Goal: Task Accomplishment & Management: Use online tool/utility

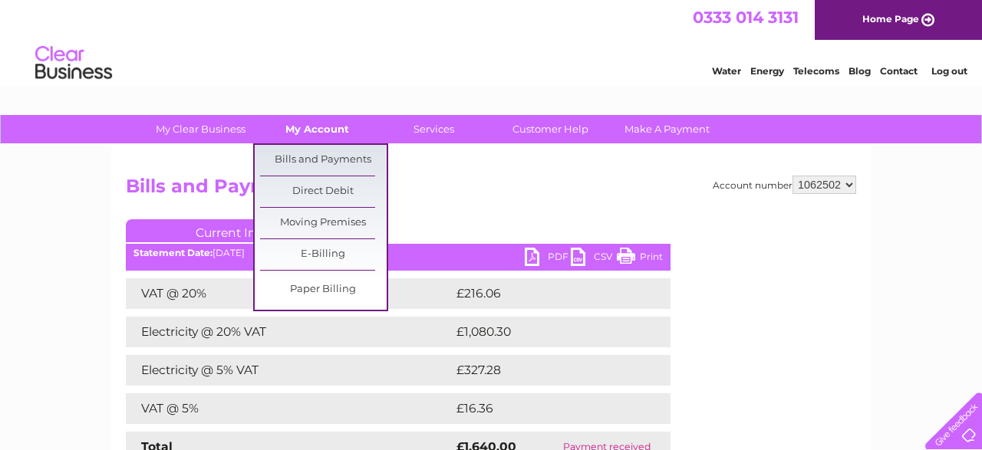
click at [323, 131] on link "My Account" at bounding box center [317, 129] width 127 height 28
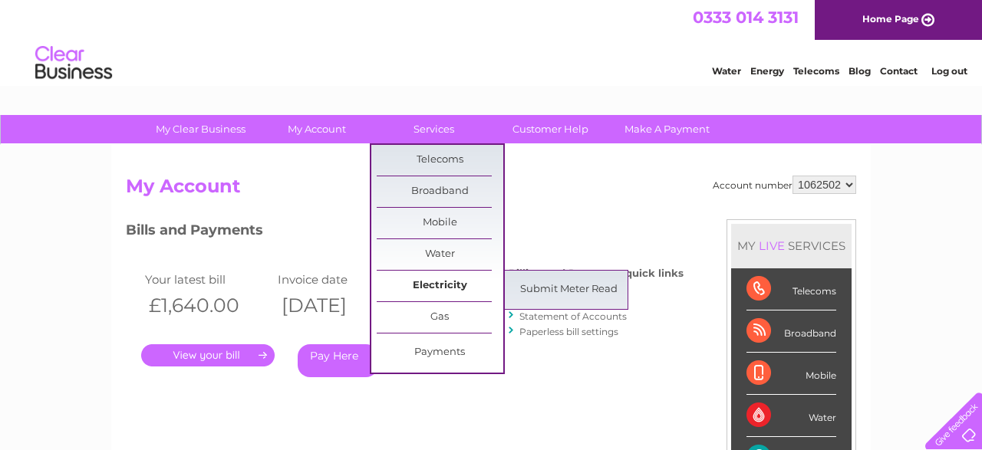
click at [442, 282] on link "Electricity" at bounding box center [440, 286] width 127 height 31
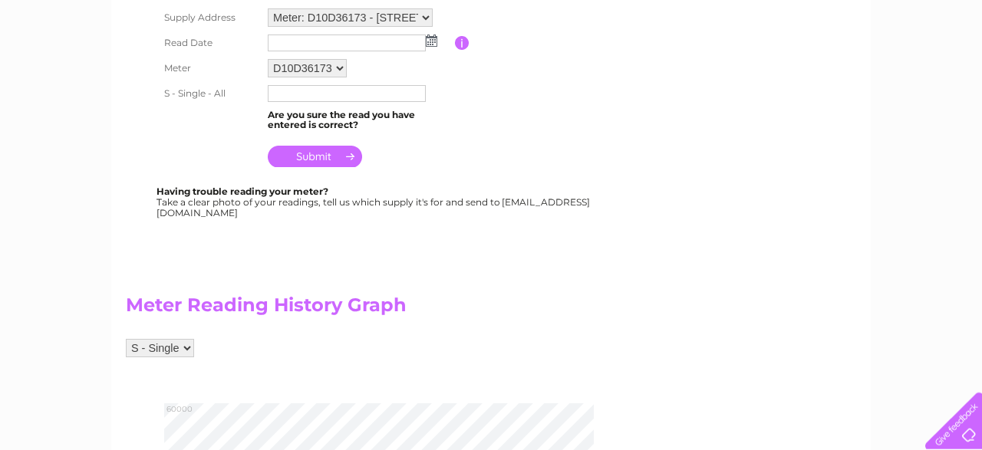
scroll to position [319, 0]
click at [296, 44] on input "text" at bounding box center [347, 44] width 158 height 17
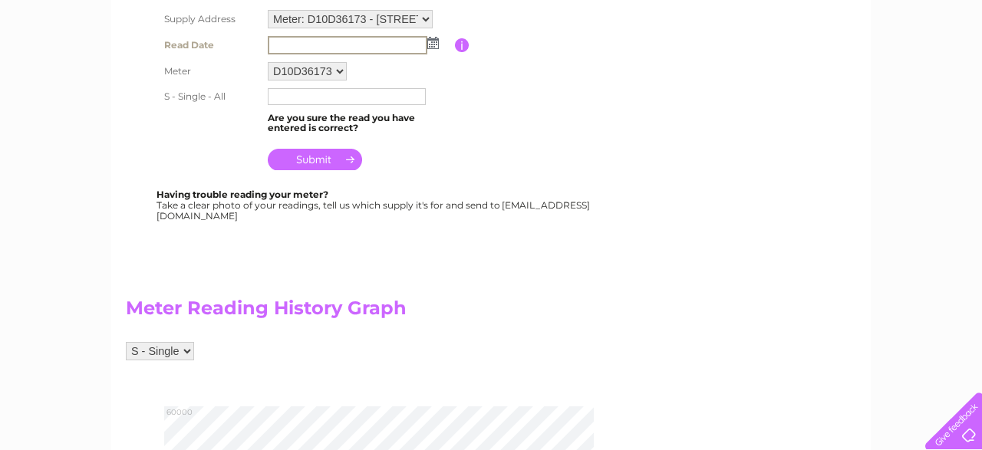
click at [433, 45] on img at bounding box center [433, 43] width 12 height 12
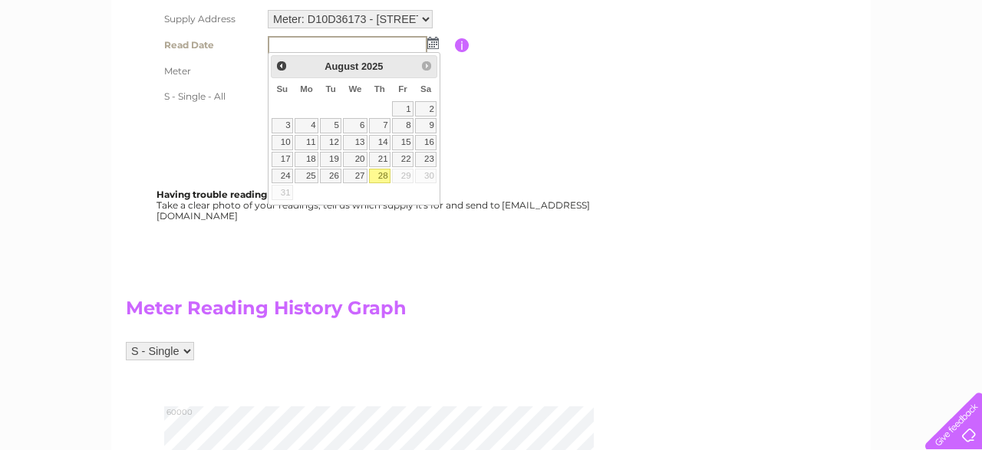
click at [383, 174] on link "28" at bounding box center [379, 176] width 21 height 15
type input "2025/08/28"
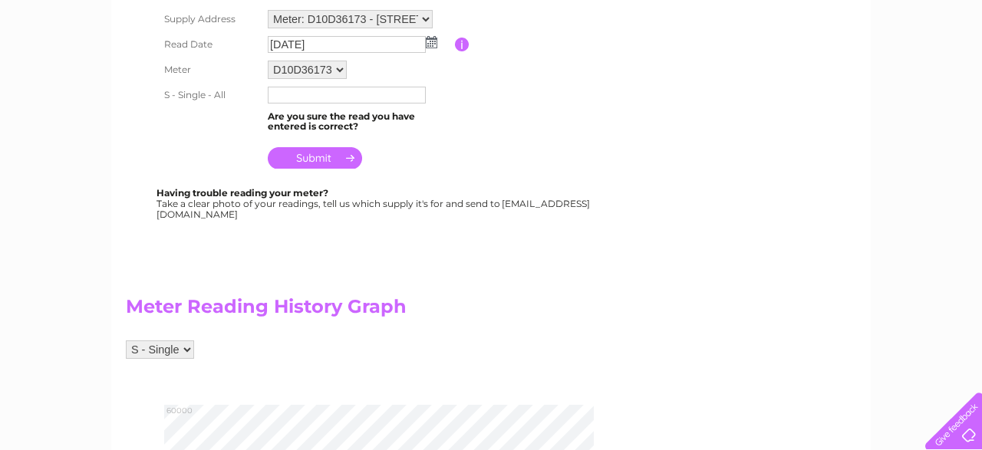
click at [301, 92] on input "text" at bounding box center [347, 95] width 158 height 17
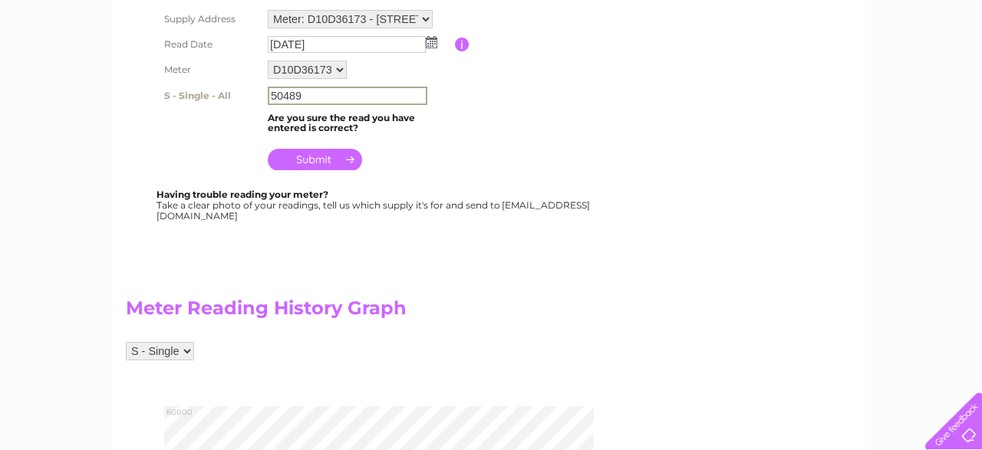
type input "50489"
click at [308, 153] on input "submit" at bounding box center [315, 159] width 94 height 21
